Goal: Consume media (video, audio)

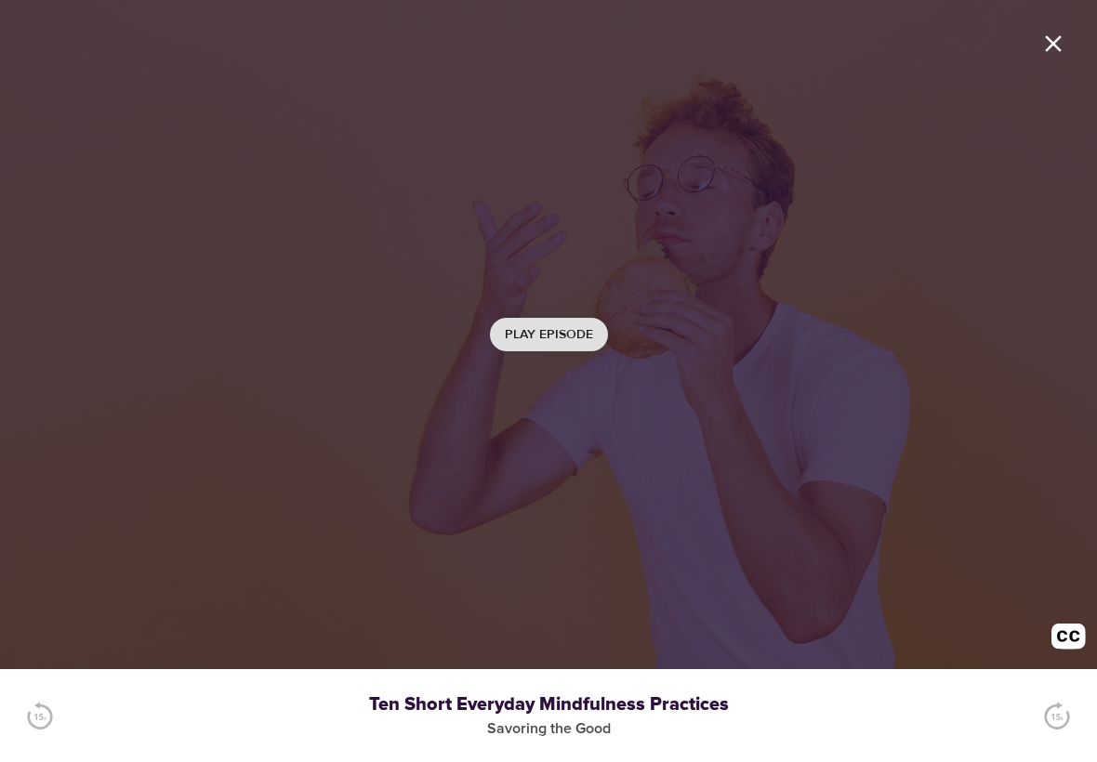
click at [553, 351] on button "Play Episode" at bounding box center [549, 335] width 118 height 34
click at [544, 293] on icon "button" at bounding box center [548, 309] width 93 height 93
click at [560, 311] on icon "button" at bounding box center [554, 309] width 43 height 54
